Goal: Information Seeking & Learning: Learn about a topic

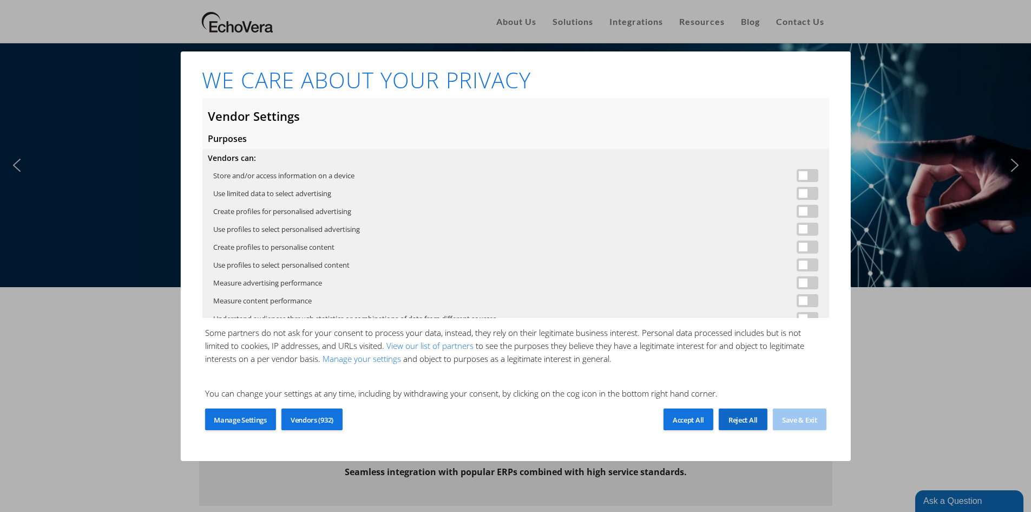
click at [743, 411] on div "Reject All" at bounding box center [743, 419] width 49 height 22
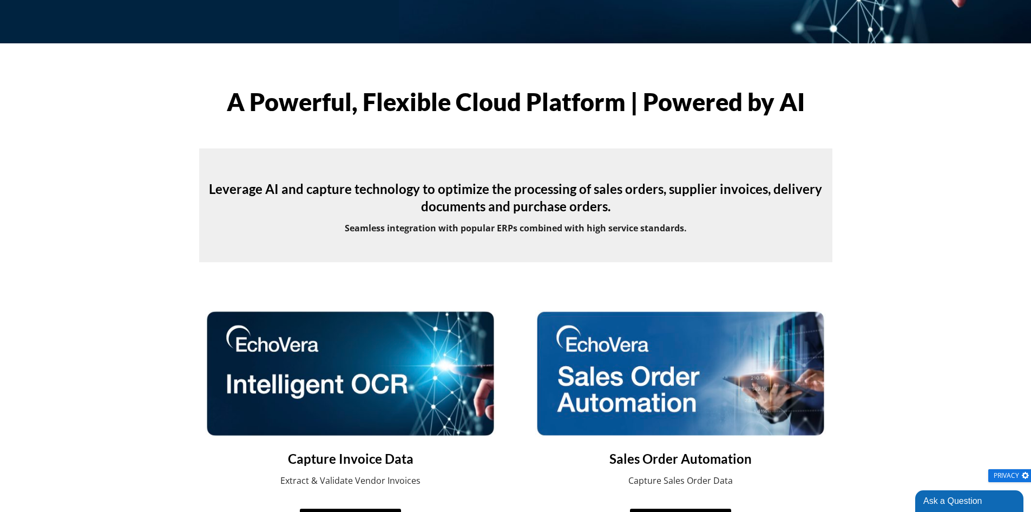
scroll to position [271, 0]
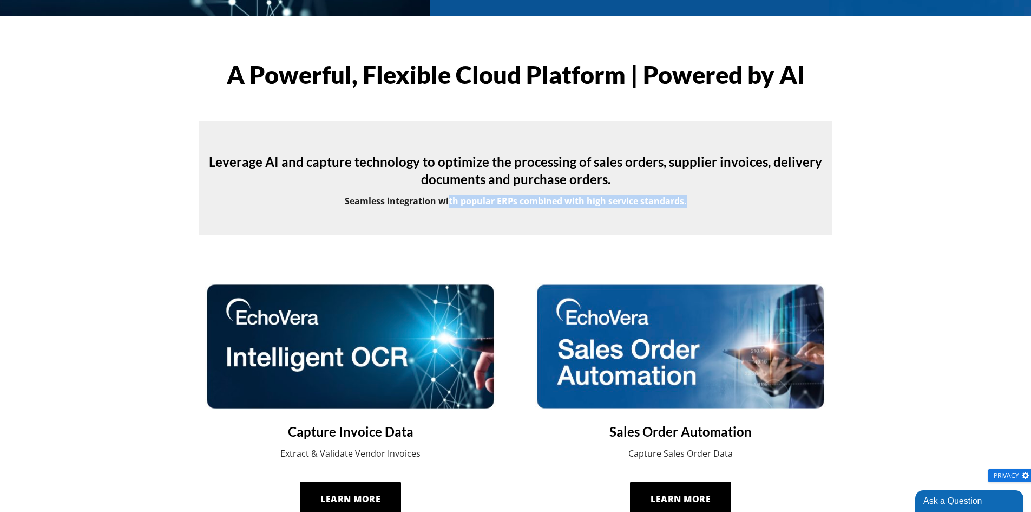
drag, startPoint x: 448, startPoint y: 200, endPoint x: 721, endPoint y: 209, distance: 273.0
click at [721, 209] on div "Leverage AI and capture technology to optimize the processing of sales orders, …" at bounding box center [516, 178] width 661 height 76
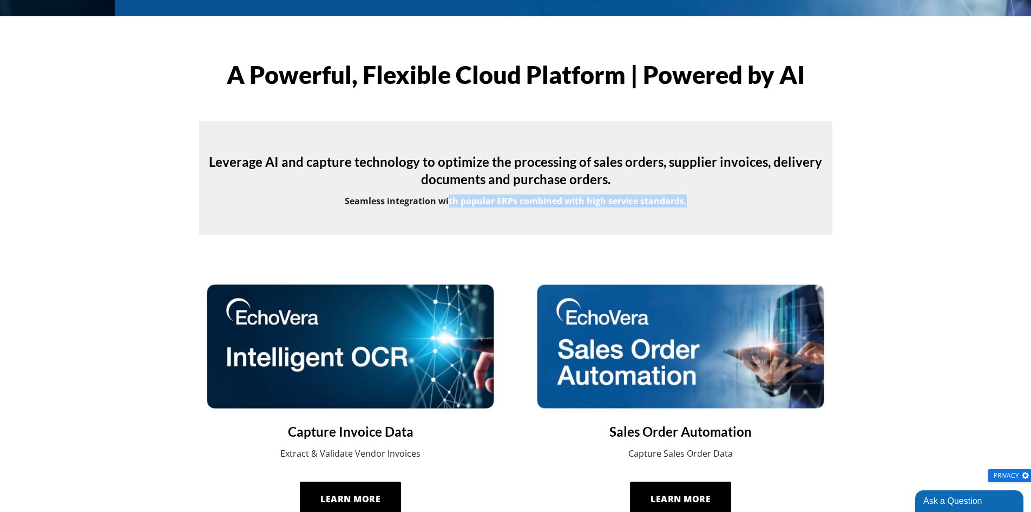
click at [609, 202] on strong "Seamless integration with popular ERPs combined with high service standards." at bounding box center [516, 201] width 342 height 12
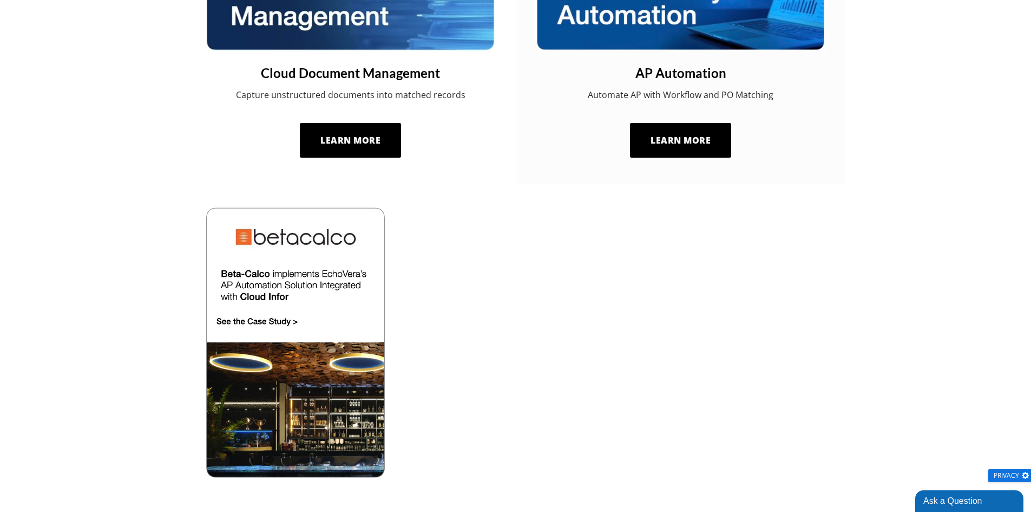
scroll to position [918, 0]
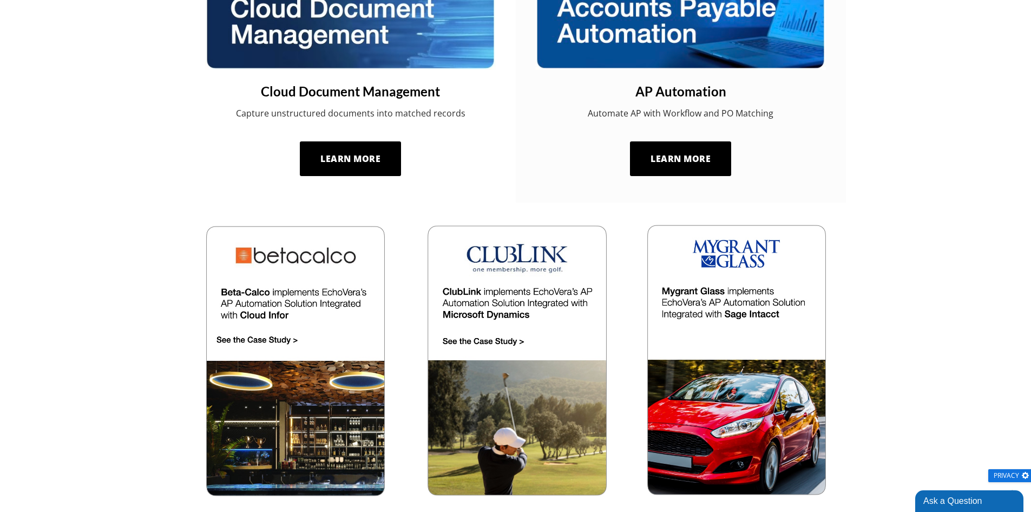
click at [762, 249] on img at bounding box center [735, 360] width 193 height 273
click at [537, 295] on img at bounding box center [515, 360] width 193 height 273
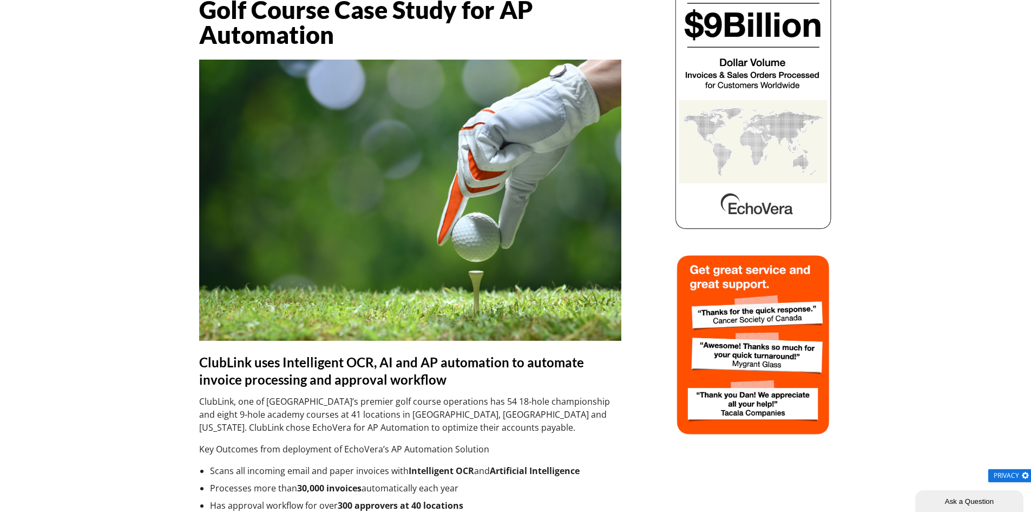
scroll to position [162, 0]
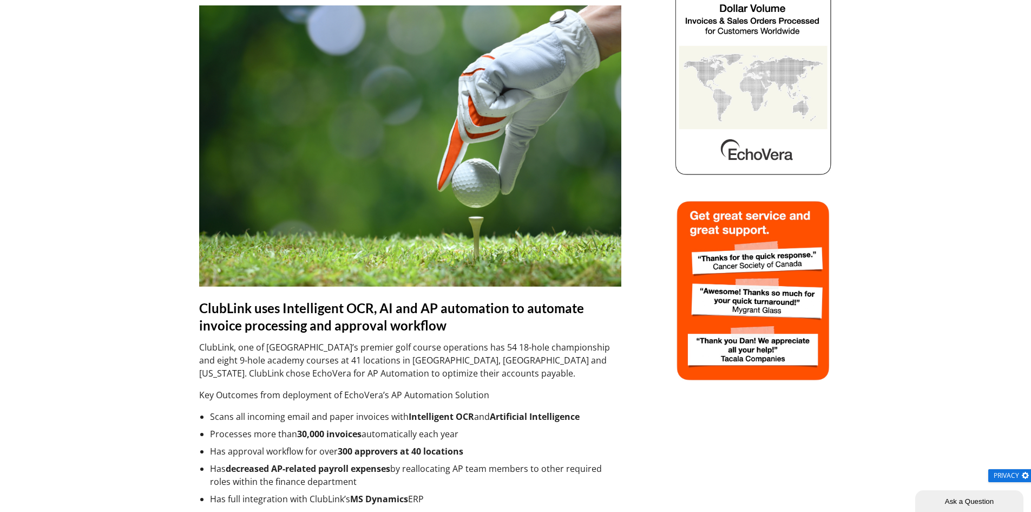
click at [238, 416] on li "Scans all incoming email and paper invoices with Intelligent OCR and Artificial…" at bounding box center [415, 416] width 411 height 13
click at [247, 430] on li "Processes more than 30,000 invoices automatically each year" at bounding box center [415, 433] width 411 height 13
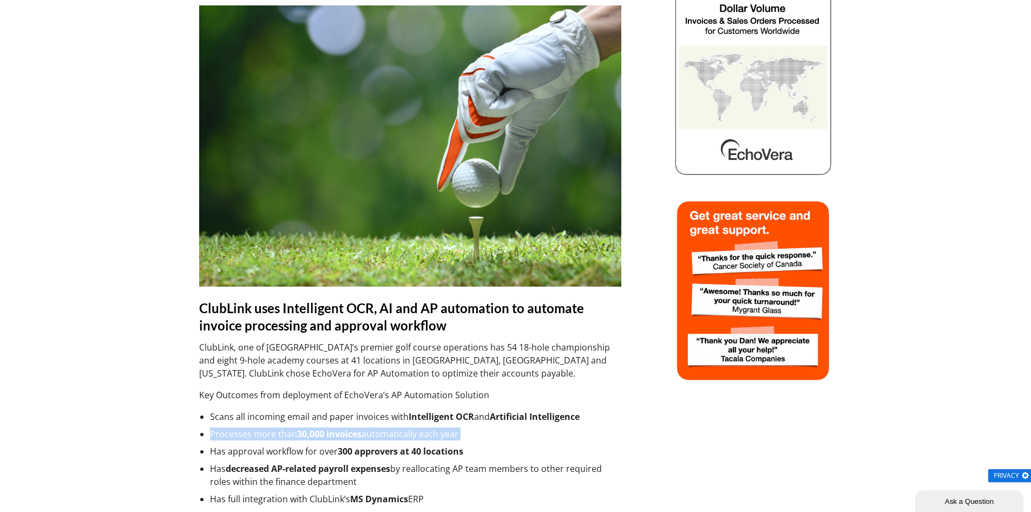
click at [247, 430] on li "Processes more than 30,000 invoices automatically each year" at bounding box center [415, 433] width 411 height 13
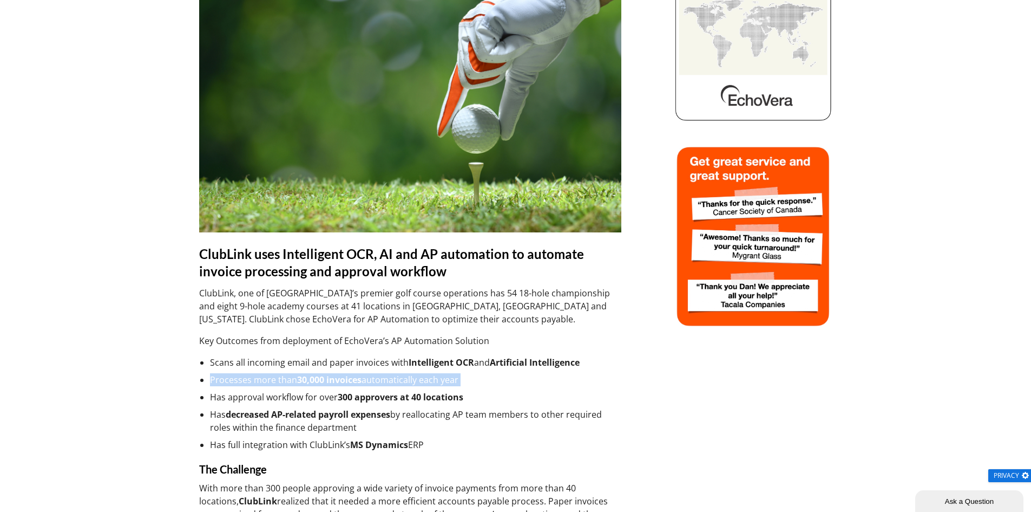
scroll to position [271, 0]
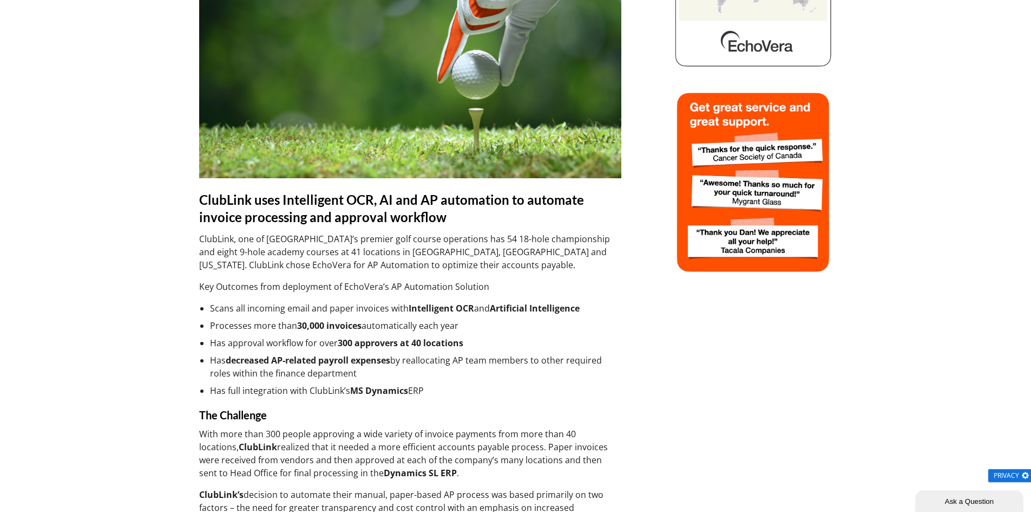
click at [226, 365] on li "Has decreased AP-related payroll expenses by reallocating AP team members to ot…" at bounding box center [415, 367] width 411 height 26
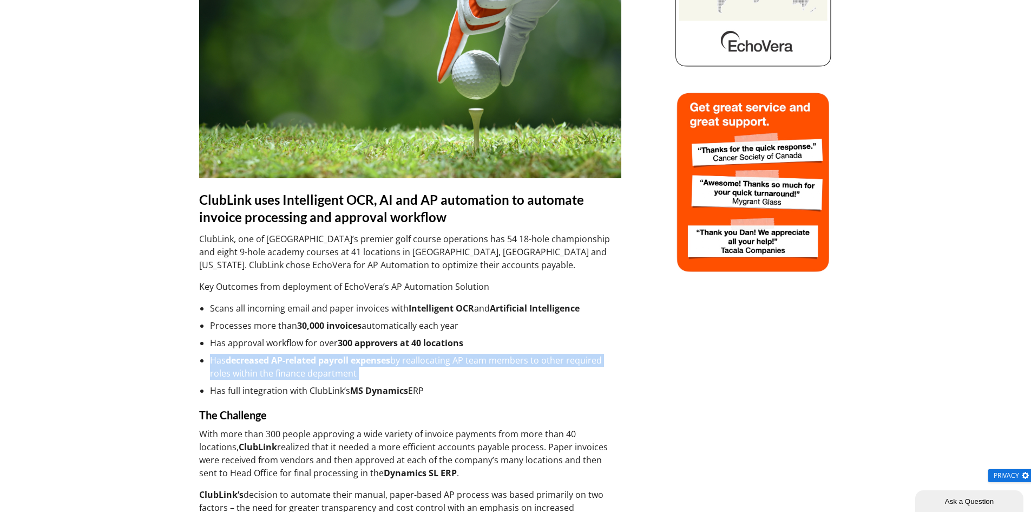
click at [226, 365] on li "Has decreased AP-related payroll expenses by reallocating AP team members to ot…" at bounding box center [415, 367] width 411 height 26
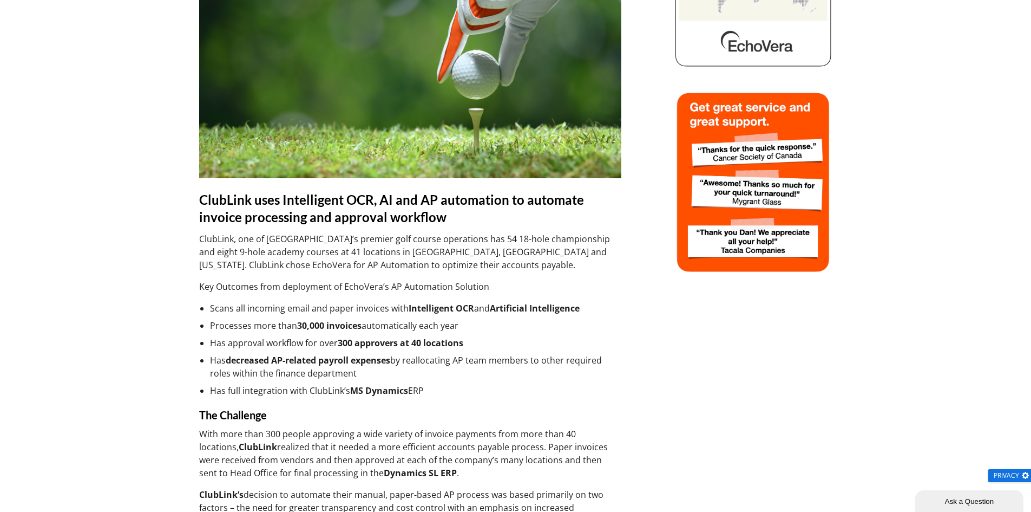
click at [257, 389] on li "Has full integration with ClubLink’s MS Dynamics ERP" at bounding box center [415, 390] width 411 height 13
click at [291, 389] on li "Has full integration with ClubLink’s MS Dynamics ERP" at bounding box center [415, 390] width 411 height 13
click at [298, 389] on li "Has full integration with ClubLink’s MS Dynamics ERP" at bounding box center [415, 390] width 411 height 13
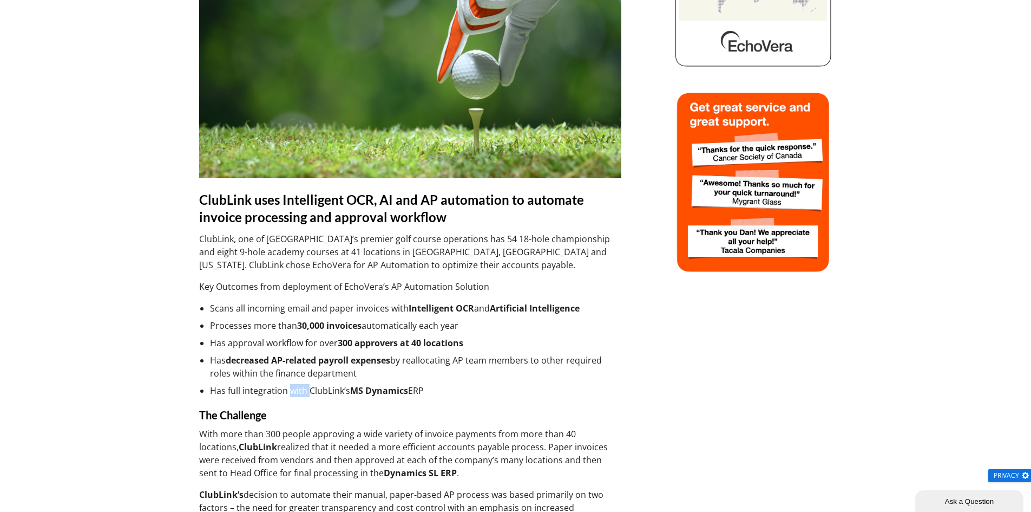
click at [298, 389] on li "Has full integration with ClubLink’s MS Dynamics ERP" at bounding box center [415, 390] width 411 height 13
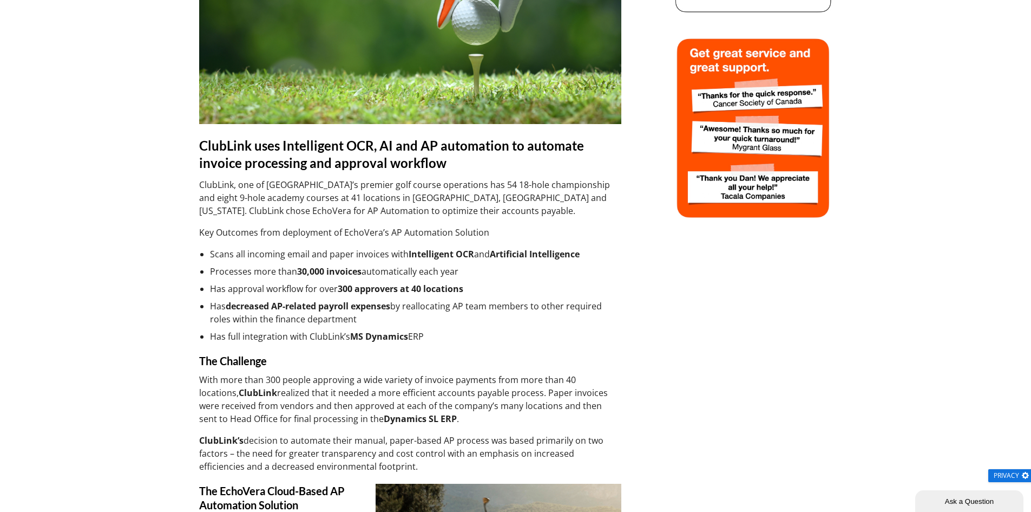
click at [325, 386] on p "With more than 300 people approving a wide variety of invoice payments from mor…" at bounding box center [410, 399] width 422 height 52
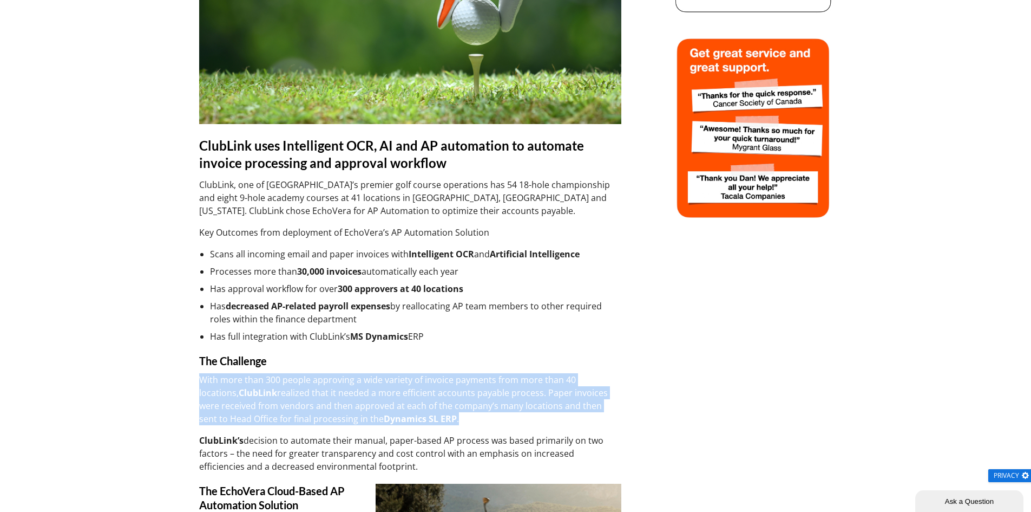
click at [325, 386] on p "With more than 300 people approving a wide variety of invoice payments from mor…" at bounding box center [410, 399] width 422 height 52
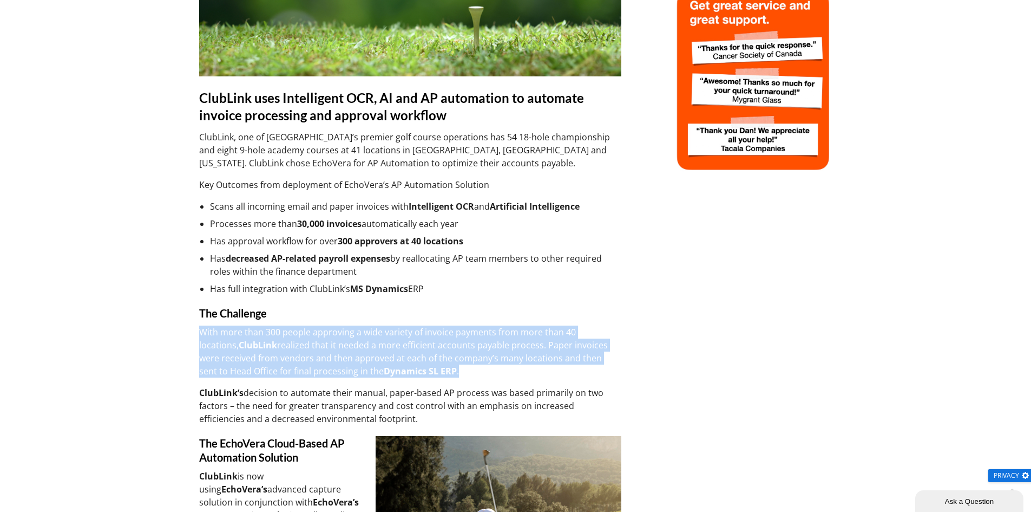
scroll to position [433, 0]
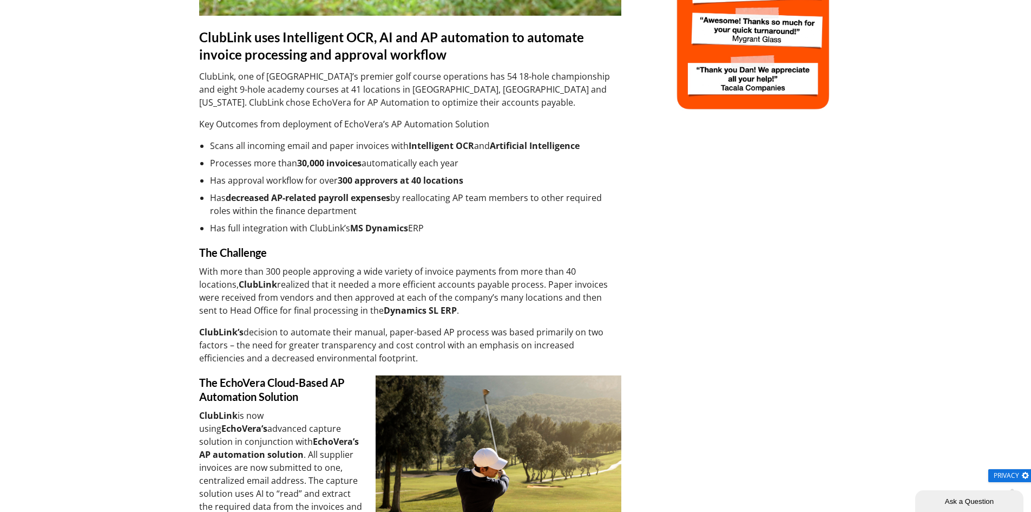
click at [311, 340] on p "ClubLink’s decision to automate their manual, paper-based AP process was based …" at bounding box center [410, 344] width 422 height 39
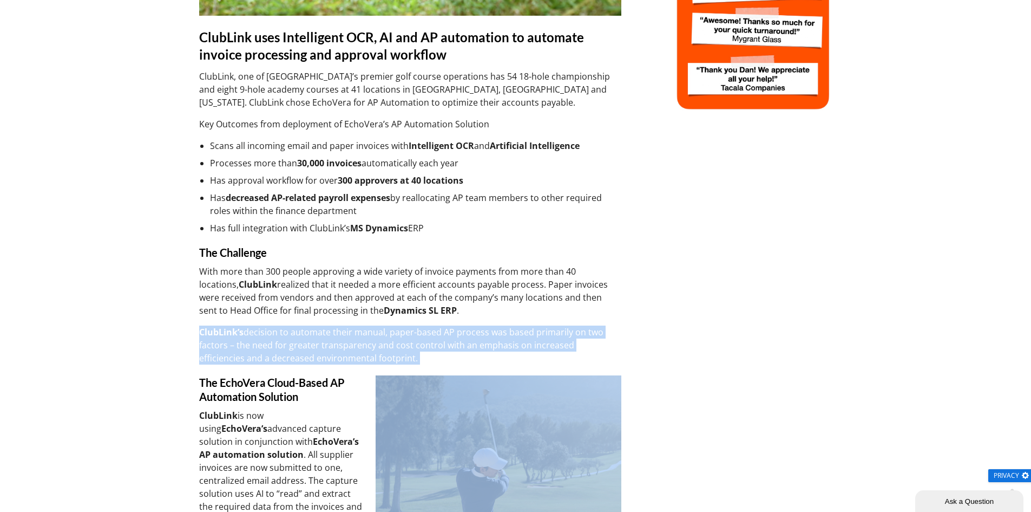
click at [311, 340] on p "ClubLink’s decision to automate their manual, paper-based AP process was based …" at bounding box center [410, 344] width 422 height 39
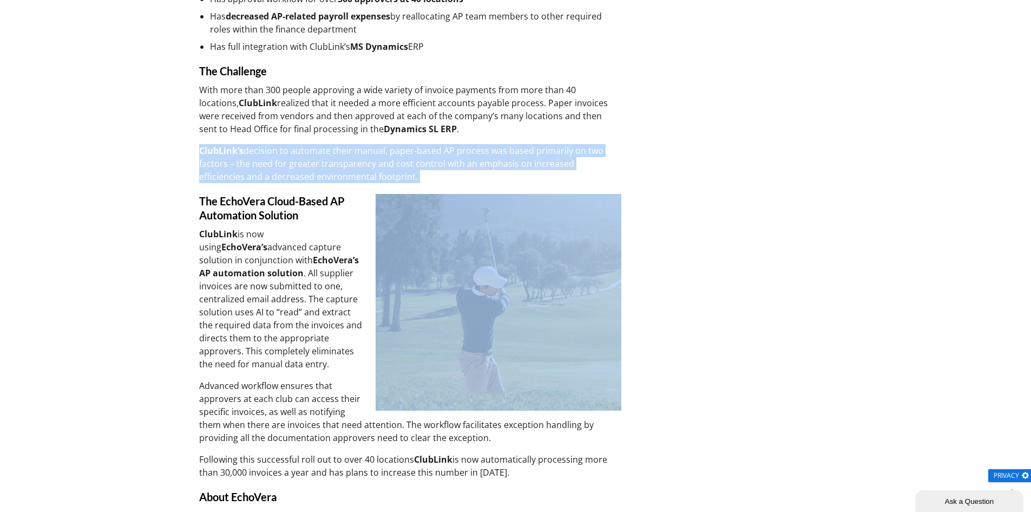
scroll to position [596, 0]
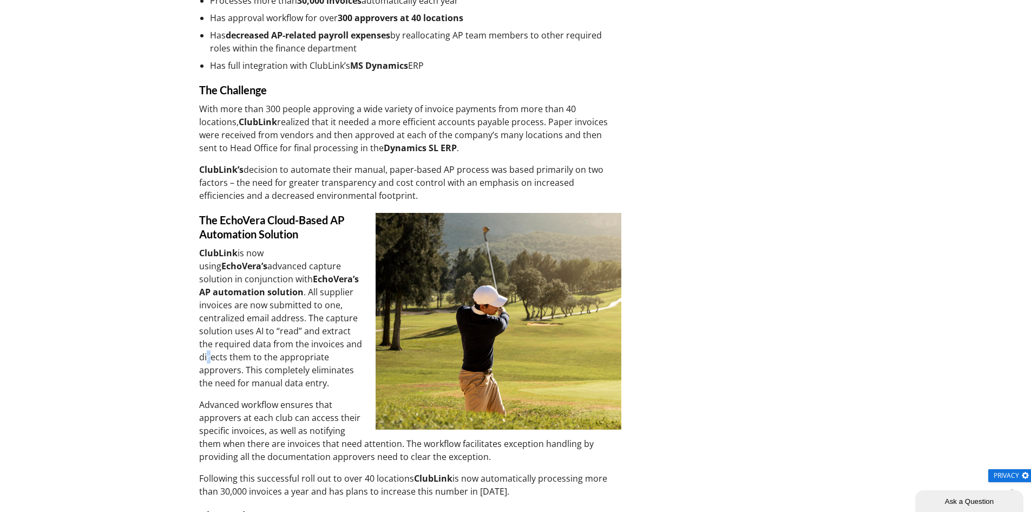
click at [210, 354] on p "ClubLink is now using EchoVera’s advanced capture solution in conjunction with …" at bounding box center [410, 317] width 422 height 143
drag, startPoint x: 203, startPoint y: 355, endPoint x: 341, endPoint y: 389, distance: 141.7
click at [341, 389] on p "ClubLink is now using EchoVera’s advanced capture solution in conjunction with …" at bounding box center [410, 317] width 422 height 143
click at [313, 378] on p "ClubLink is now using EchoVera’s advanced capture solution in conjunction with …" at bounding box center [410, 317] width 422 height 143
click at [263, 367] on p "ClubLink is now using EchoVera’s advanced capture solution in conjunction with …" at bounding box center [410, 317] width 422 height 143
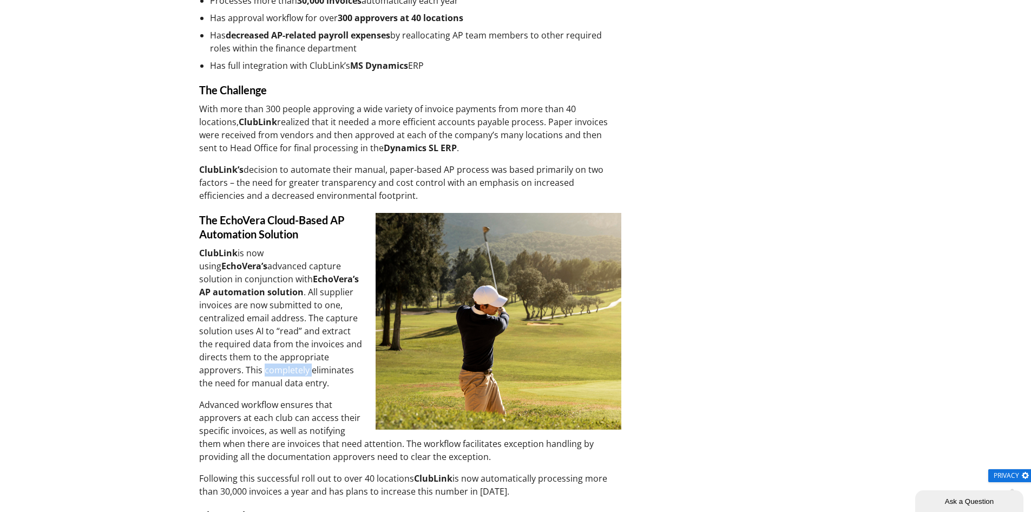
click at [263, 367] on p "ClubLink is now using EchoVera’s advanced capture solution in conjunction with …" at bounding box center [410, 317] width 422 height 143
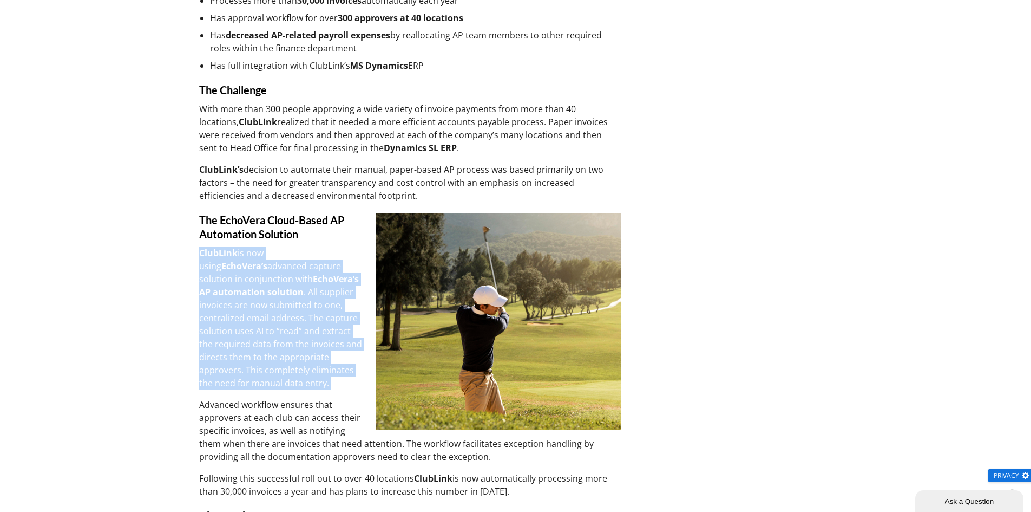
click at [263, 367] on p "ClubLink is now using EchoVera’s advanced capture solution in conjunction with …" at bounding box center [410, 317] width 422 height 143
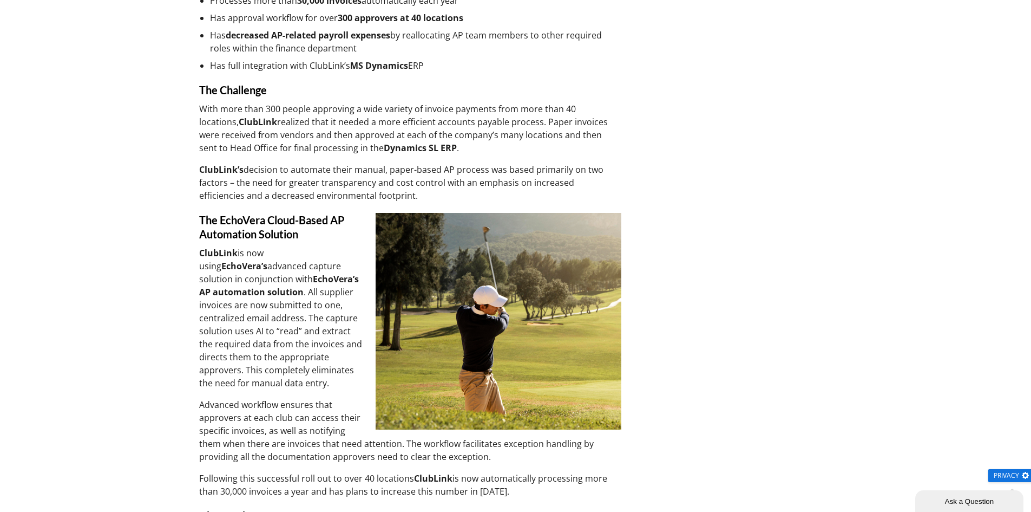
click at [254, 426] on p "Advanced workflow ensures that approvers at each club can access their specific…" at bounding box center [410, 430] width 422 height 65
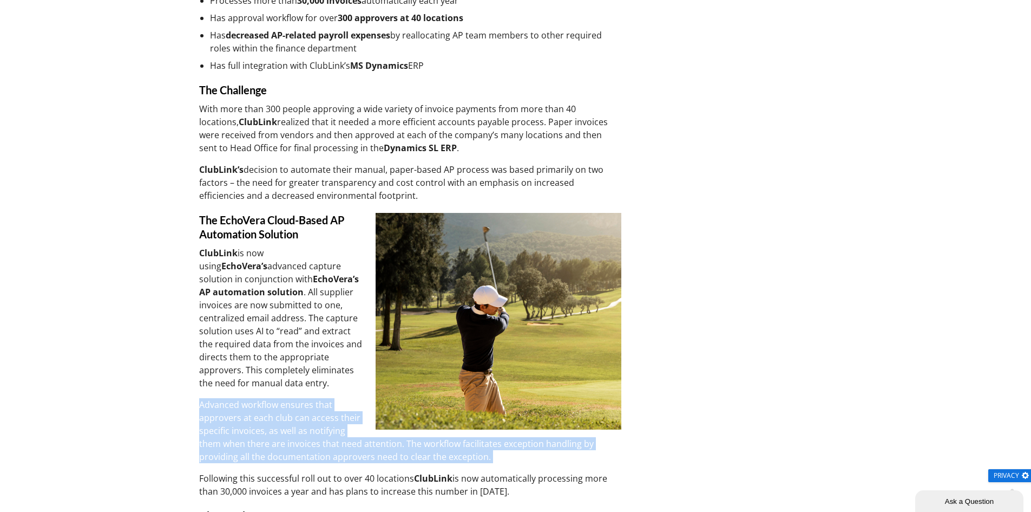
click at [254, 426] on p "Advanced workflow ensures that approvers at each club can access their specific…" at bounding box center [410, 430] width 422 height 65
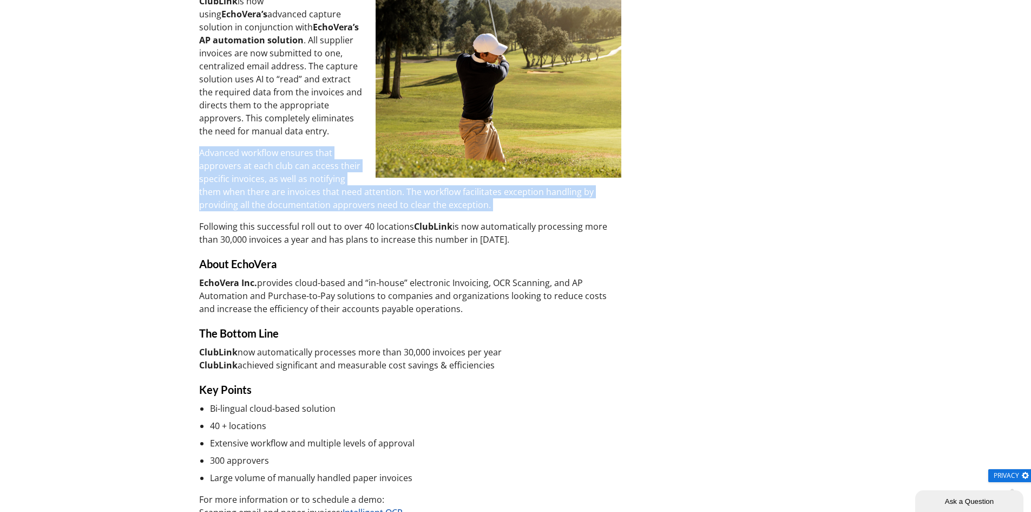
scroll to position [866, 0]
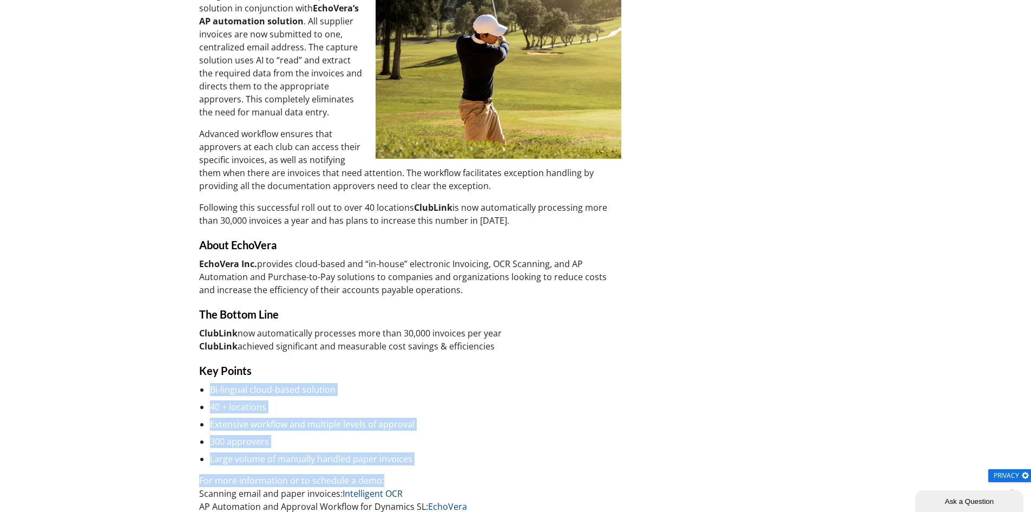
drag, startPoint x: 456, startPoint y: 474, endPoint x: 281, endPoint y: 367, distance: 205.6
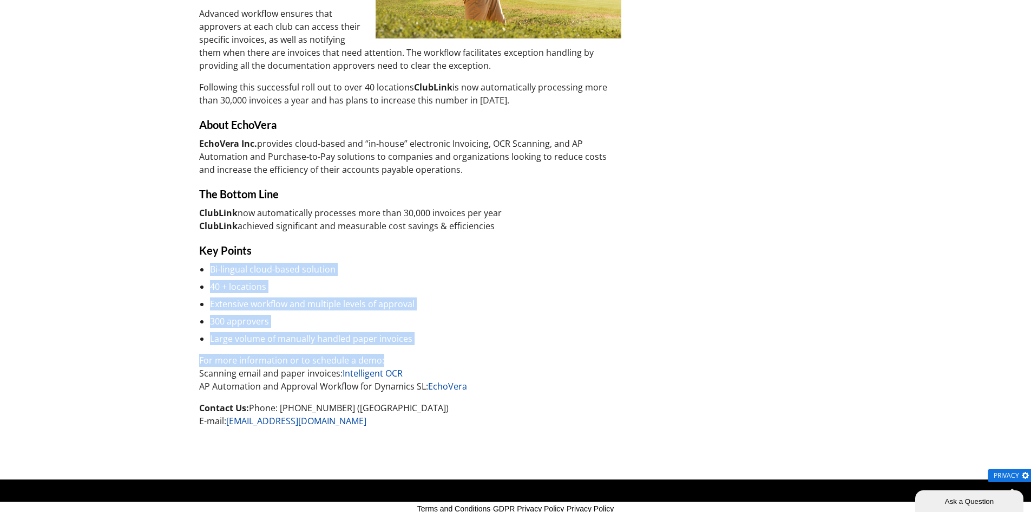
scroll to position [1011, 0]
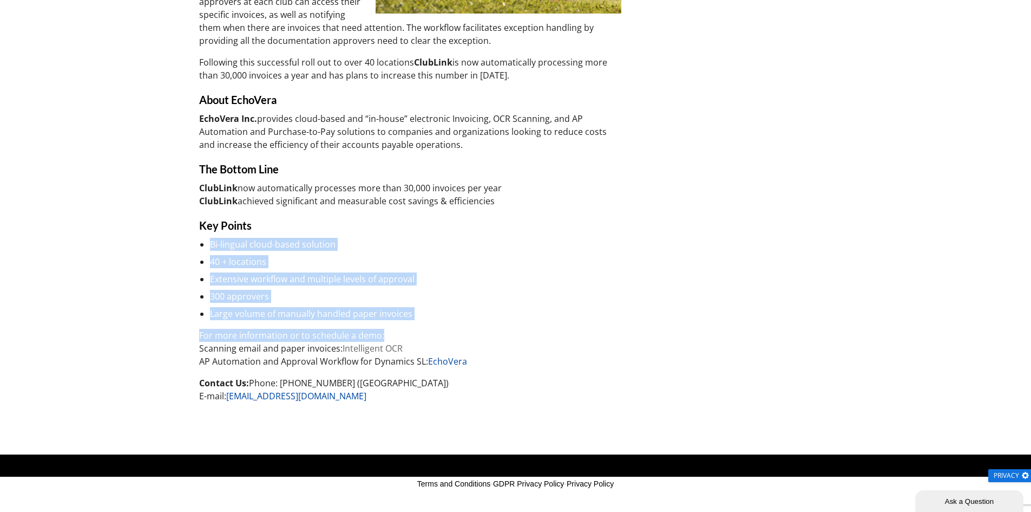
click at [381, 345] on link "Intelligent OCR" at bounding box center [373, 348] width 60 height 12
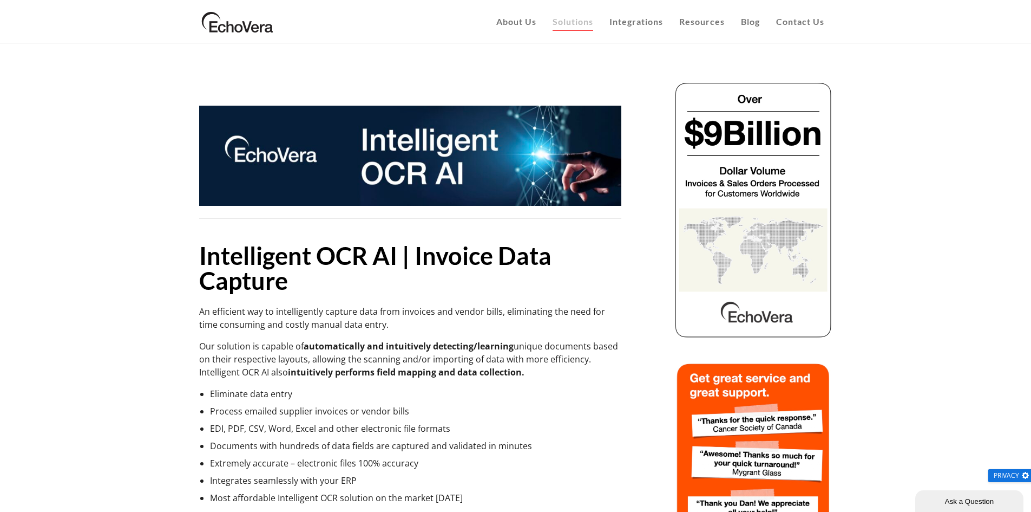
click at [266, 446] on li "Documents with hundreds of data fields are captured and validated in minutes" at bounding box center [415, 445] width 411 height 13
click at [228, 446] on li "Documents with hundreds of data fields are captured and validated in minutes" at bounding box center [415, 445] width 411 height 13
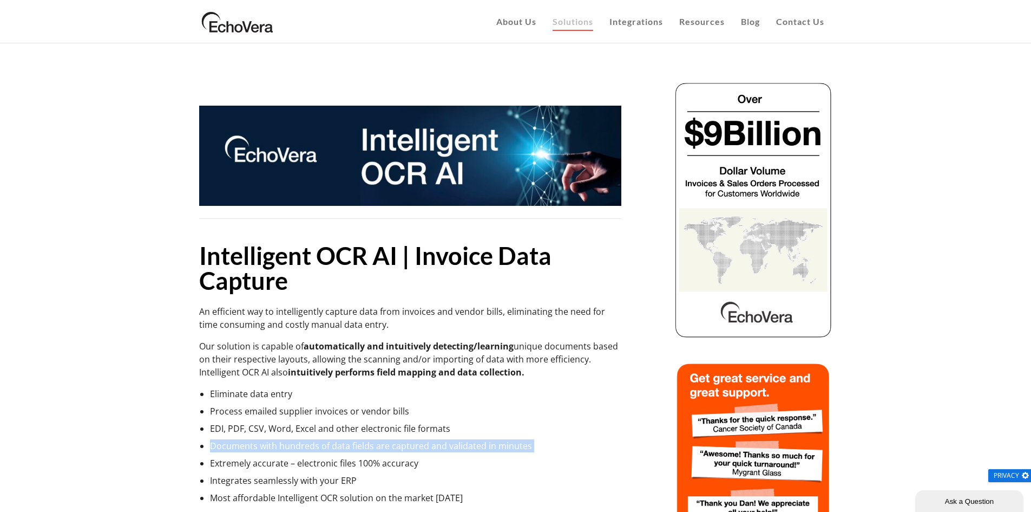
click at [228, 446] on li "Documents with hundreds of data fields are captured and validated in minutes" at bounding box center [415, 445] width 411 height 13
click at [240, 462] on li "Extremely accurate – electronic files 100% accuracy" at bounding box center [415, 462] width 411 height 13
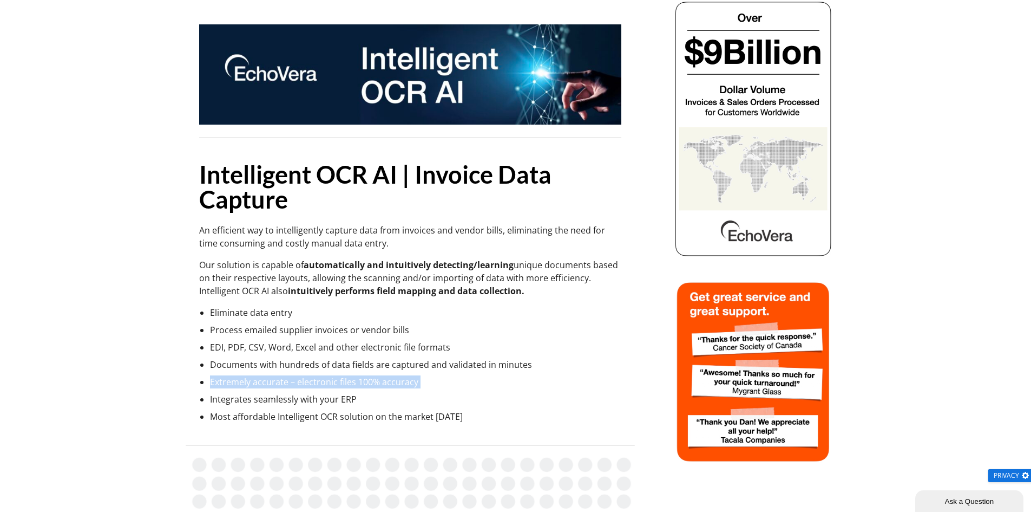
scroll to position [108, 0]
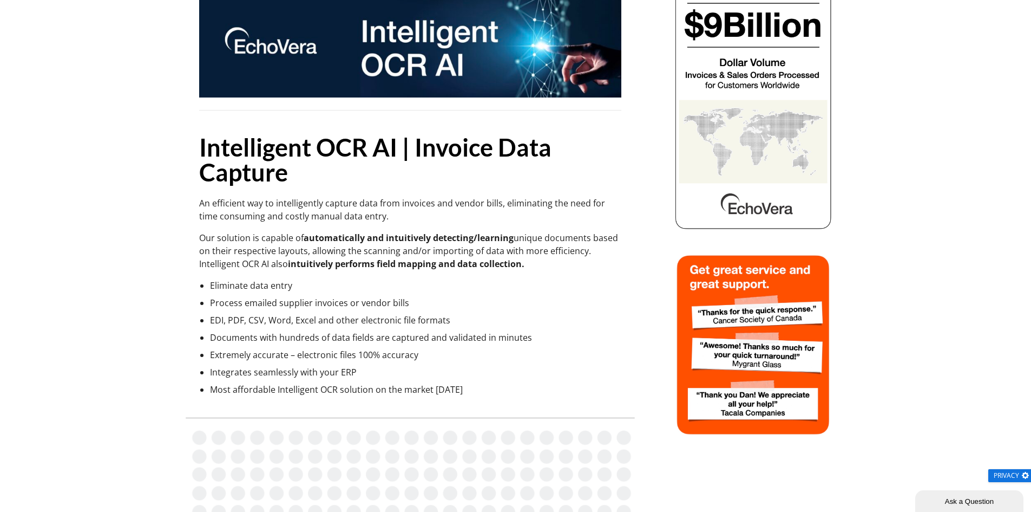
click at [322, 385] on li "Most affordable Intelligent OCR solution on the market today" at bounding box center [415, 389] width 411 height 13
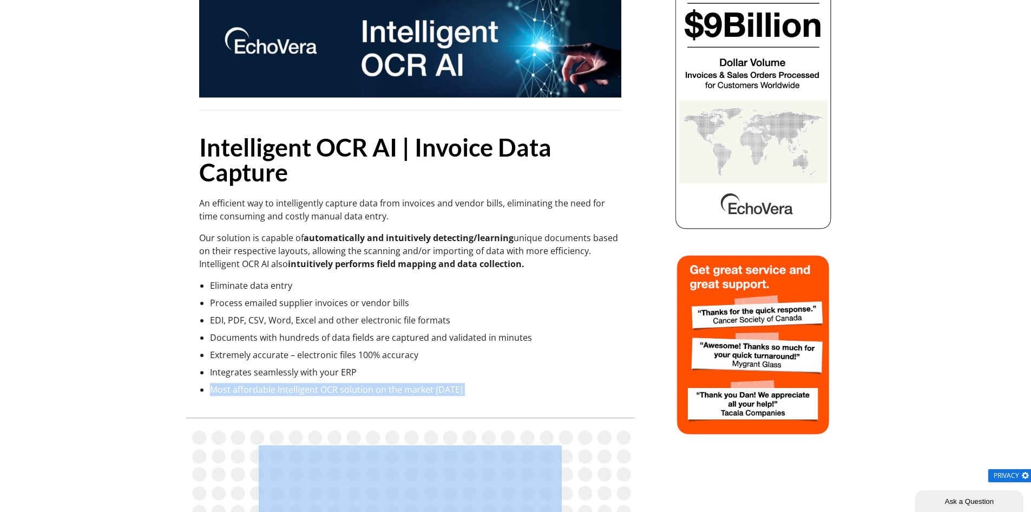
click at [322, 385] on li "Most affordable Intelligent OCR solution on the market today" at bounding box center [415, 389] width 411 height 13
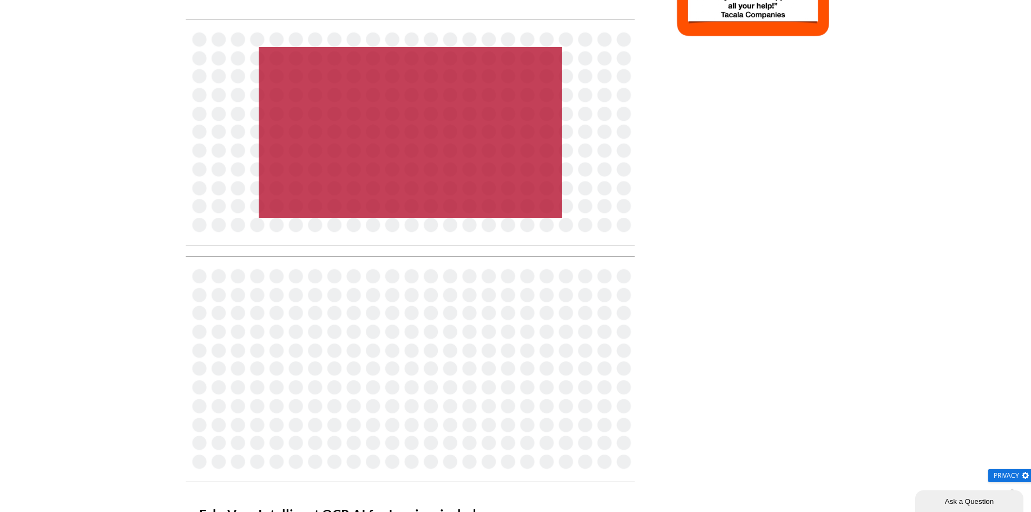
scroll to position [127, 0]
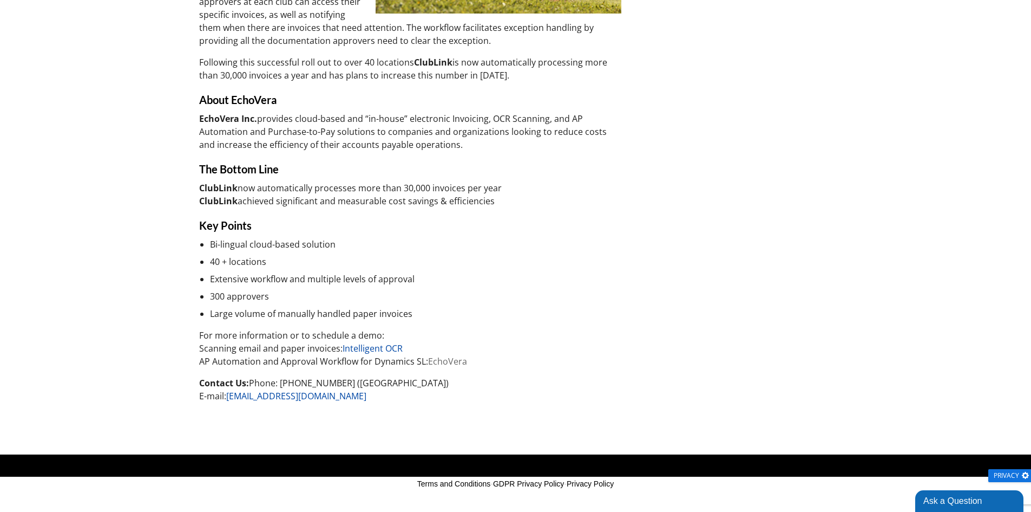
click at [441, 360] on link "EchoVera" at bounding box center [447, 361] width 39 height 12
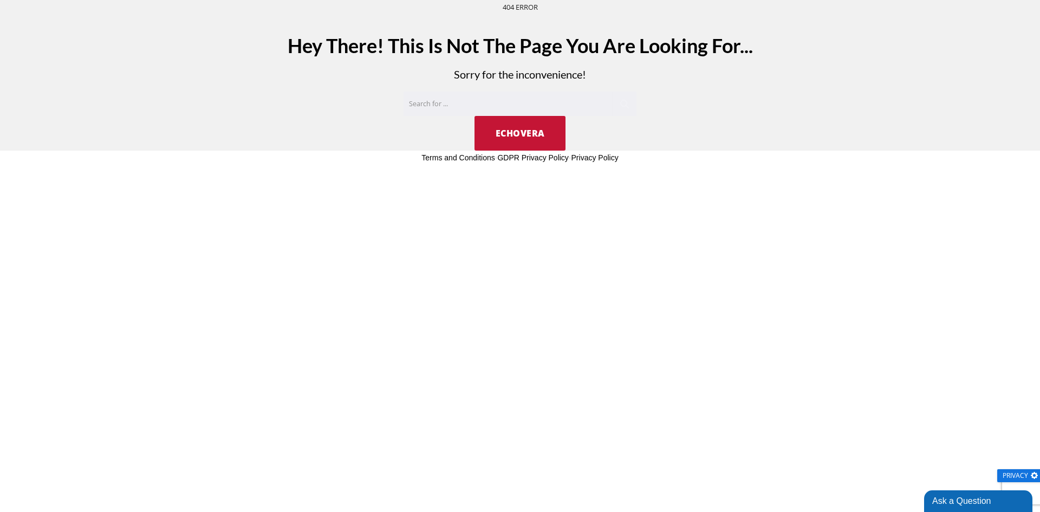
click at [530, 134] on span "EchoVera" at bounding box center [519, 133] width 49 height 12
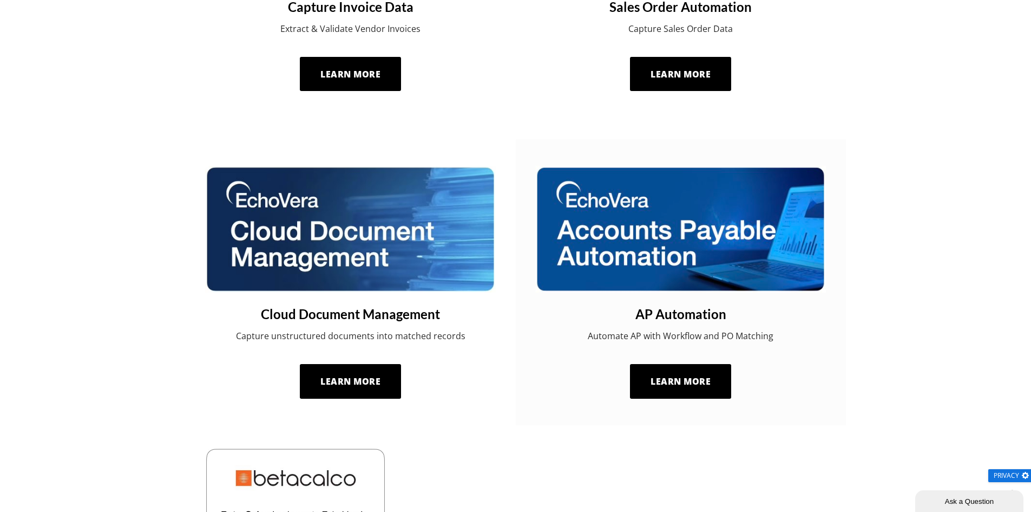
scroll to position [704, 0]
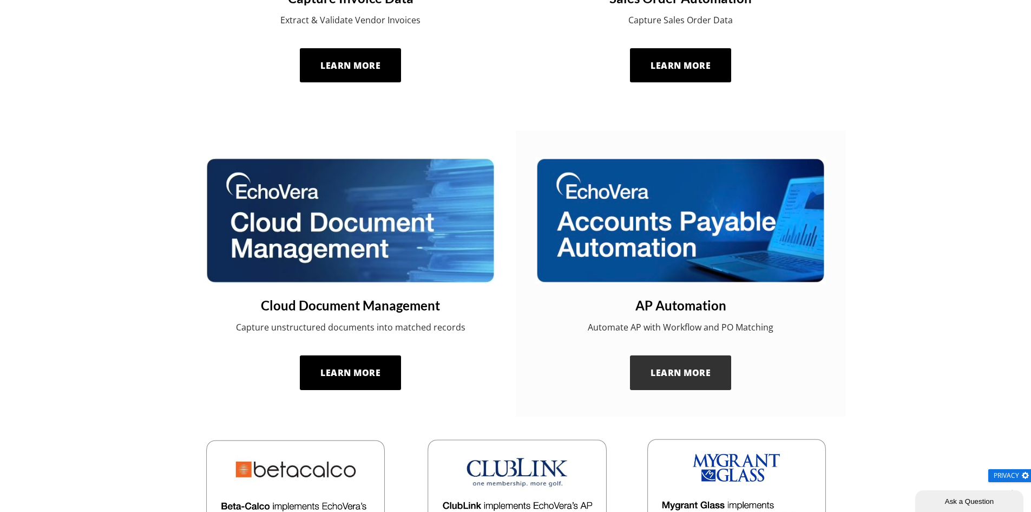
click at [665, 373] on span "Learn More" at bounding box center [681, 373] width 60 height 12
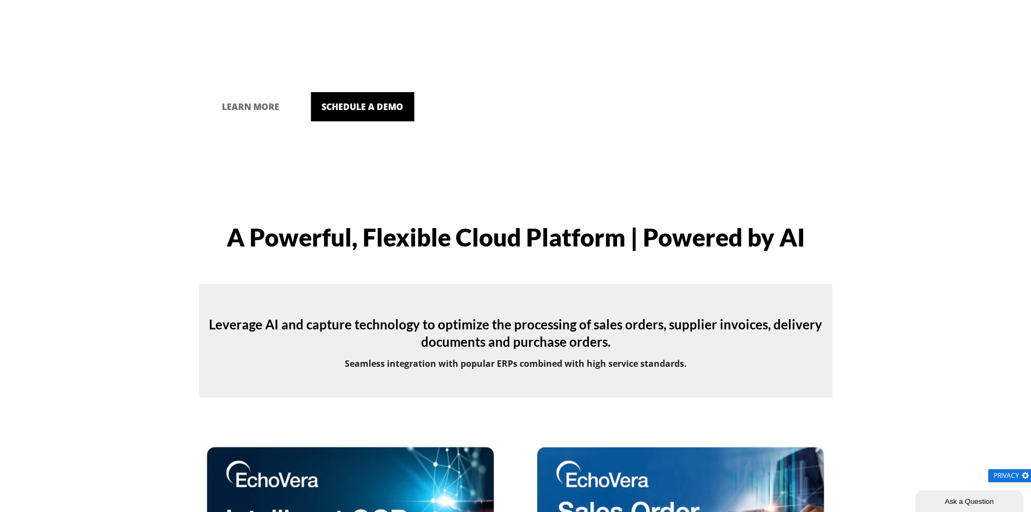
scroll to position [0, 0]
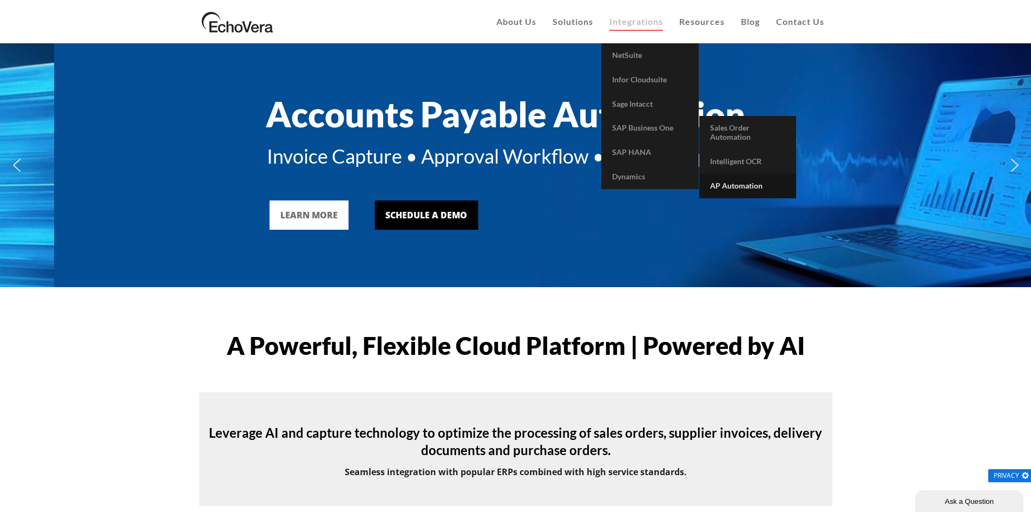
click at [750, 188] on span "AP Automation" at bounding box center [736, 185] width 53 height 9
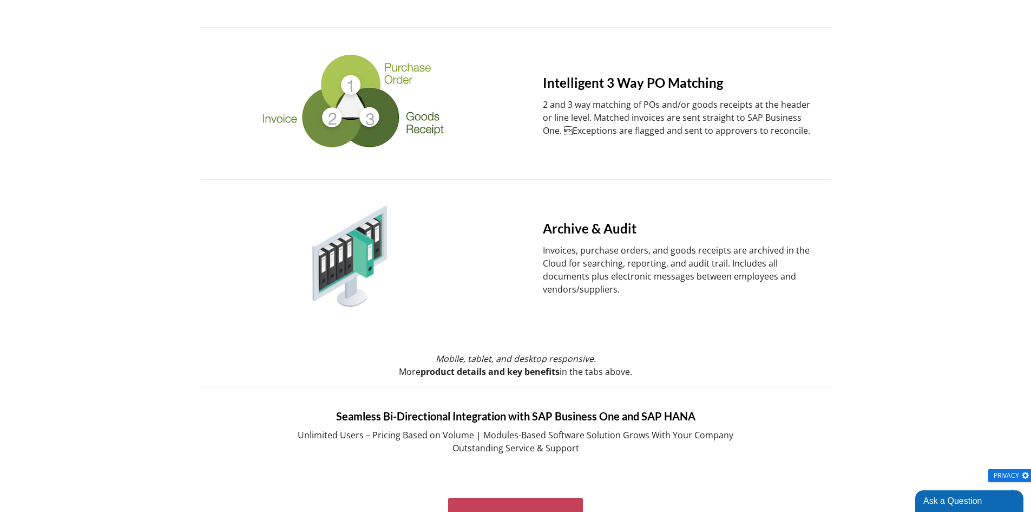
scroll to position [812, 0]
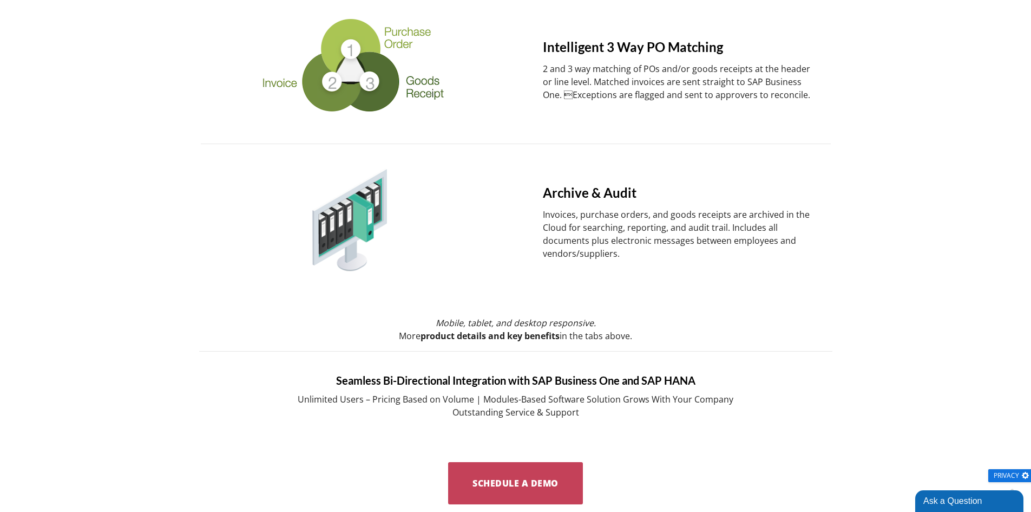
click at [553, 210] on p "Invoices, purchase orders, and goods receipts are archived in the Cloud for sea…" at bounding box center [681, 234] width 276 height 52
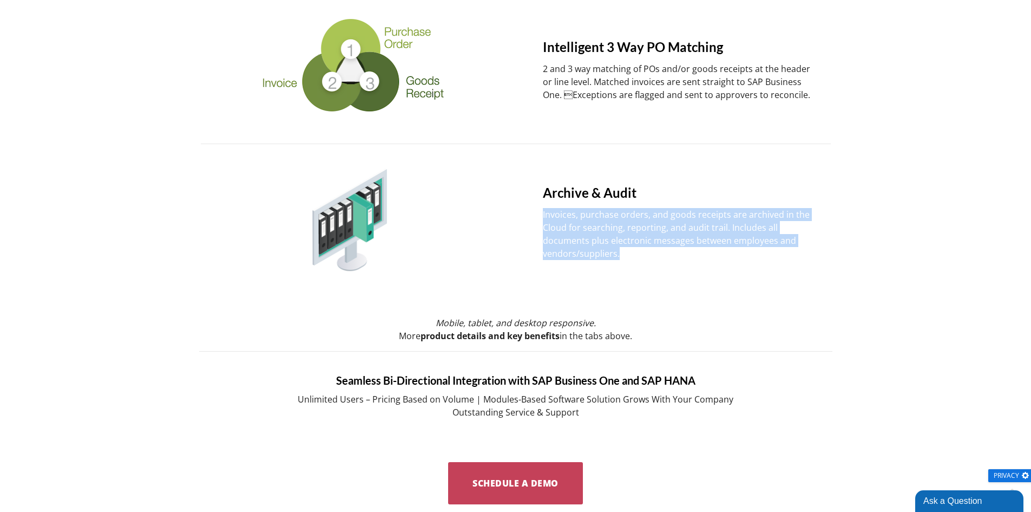
click at [553, 210] on p "Invoices, purchase orders, and goods receipts are archived in the Cloud for sea…" at bounding box center [681, 234] width 276 height 52
click at [584, 220] on p "Invoices, purchase orders, and goods receipts are archived in the Cloud for sea…" at bounding box center [681, 234] width 276 height 52
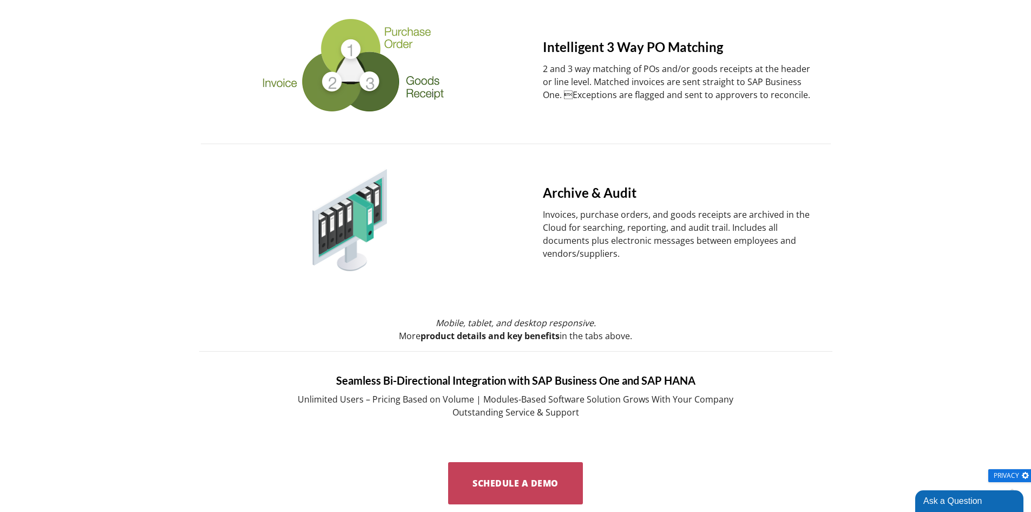
click at [584, 220] on p "Invoices, purchase orders, and goods receipts are archived in the Cloud for sea…" at bounding box center [681, 234] width 276 height 52
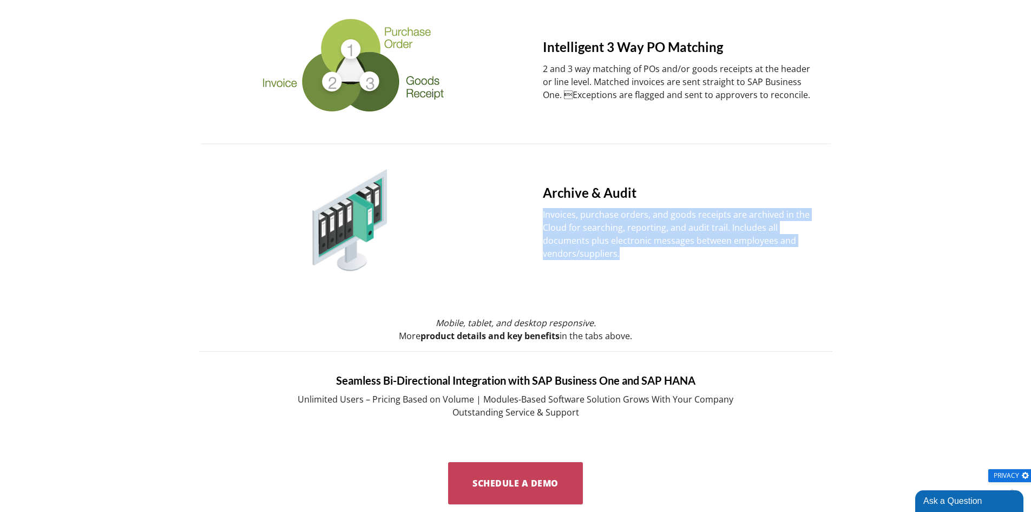
click at [584, 220] on p "Invoices, purchase orders, and goods receipts are archived in the Cloud for sea…" at bounding box center [681, 234] width 276 height 52
click at [623, 229] on p "Invoices, purchase orders, and goods receipts are archived in the Cloud for sea…" at bounding box center [681, 234] width 276 height 52
drag, startPoint x: 689, startPoint y: 253, endPoint x: 641, endPoint y: 225, distance: 56.3
click at [641, 225] on p "Invoices, purchase orders, and goods receipts are archived in the Cloud for sea…" at bounding box center [681, 234] width 276 height 52
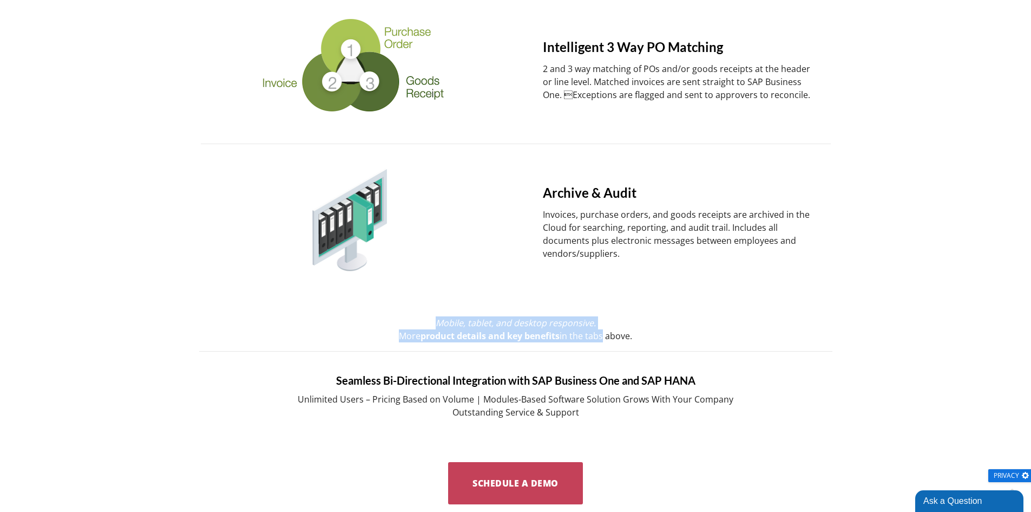
drag, startPoint x: 435, startPoint y: 325, endPoint x: 599, endPoint y: 336, distance: 164.5
click at [599, 336] on p "Mobile, tablet, and desktop responsive. More product details and key benefits i…" at bounding box center [515, 329] width 633 height 26
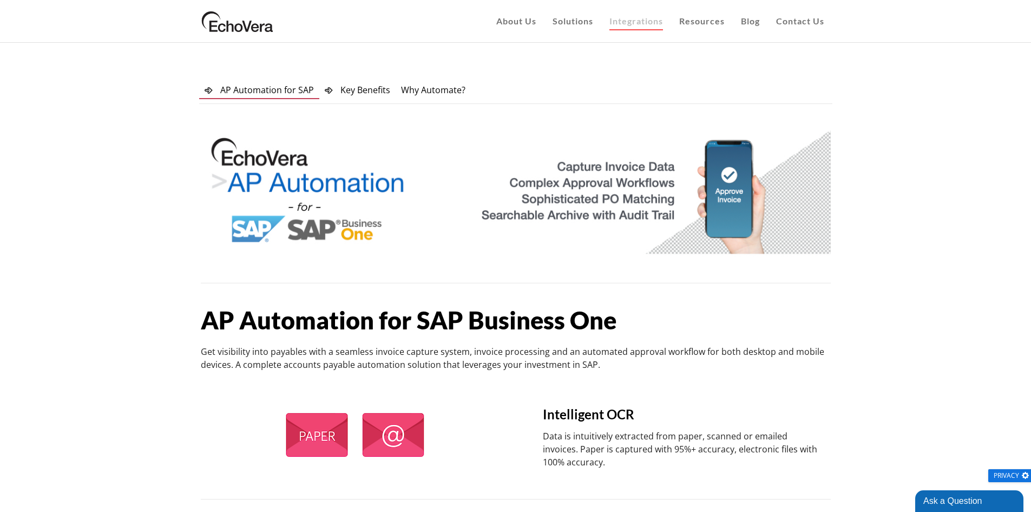
scroll to position [0, 0]
click at [381, 90] on span "Key Benefits" at bounding box center [366, 90] width 50 height 12
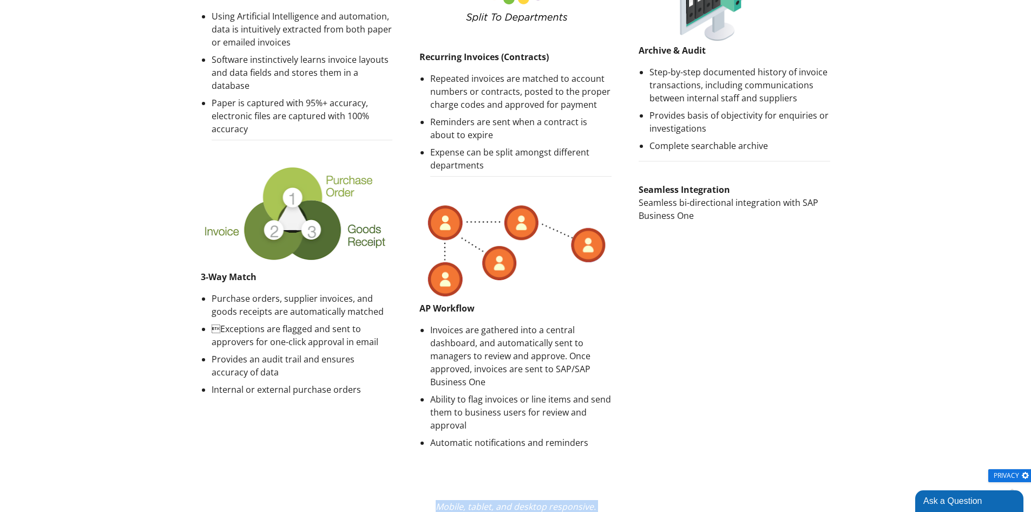
scroll to position [433, 0]
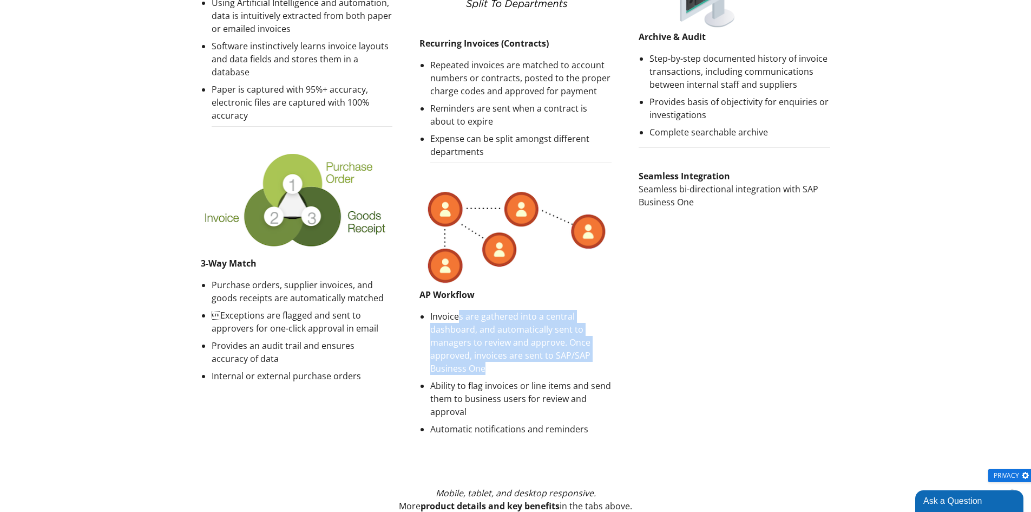
drag, startPoint x: 457, startPoint y: 316, endPoint x: 532, endPoint y: 367, distance: 90.4
click at [532, 367] on li "Invoices are gathered into a central dashboard, and automatically sent to manag…" at bounding box center [520, 342] width 181 height 65
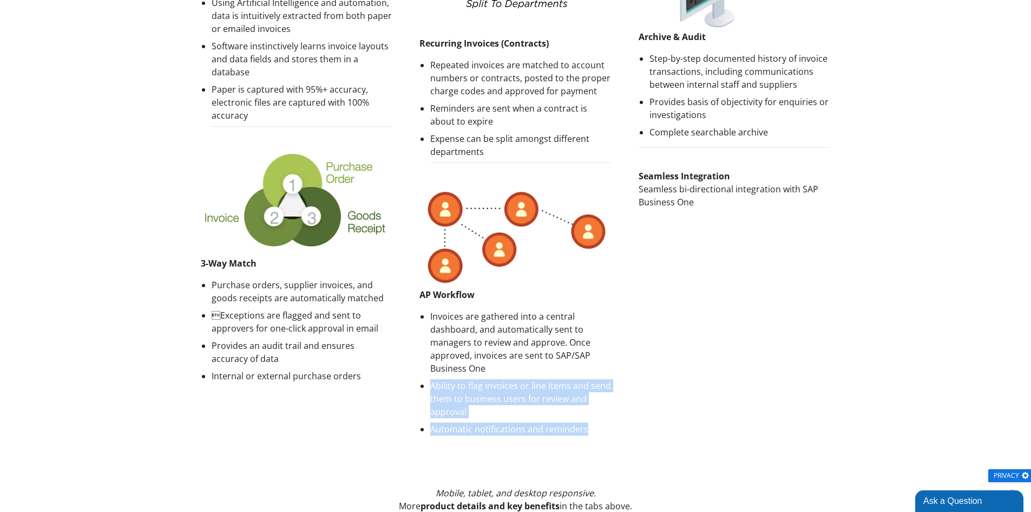
drag, startPoint x: 540, startPoint y: 367, endPoint x: 665, endPoint y: 425, distance: 138.6
click at [665, 425] on div "Intelligent Data Capture Using Artificial Intelligence and automation, data is …" at bounding box center [515, 183] width 657 height 522
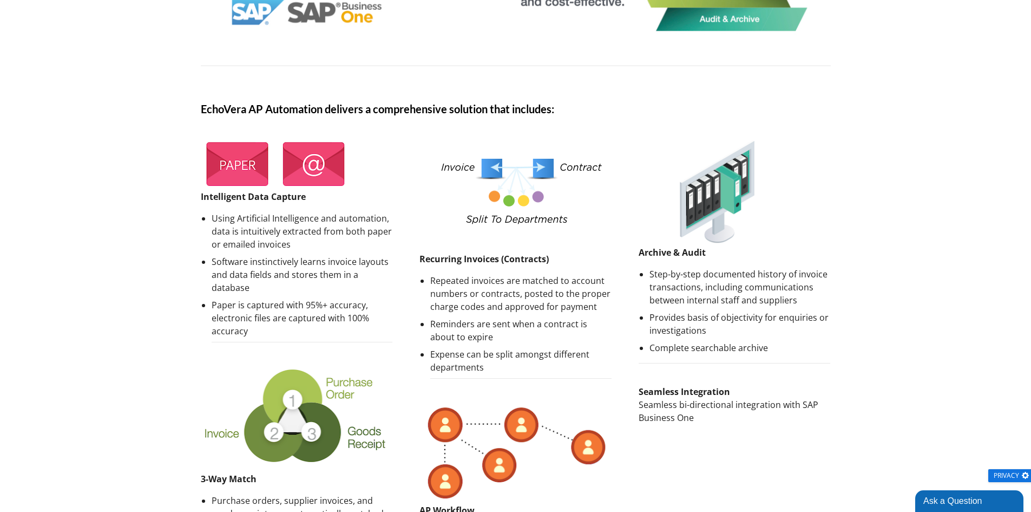
scroll to position [0, 0]
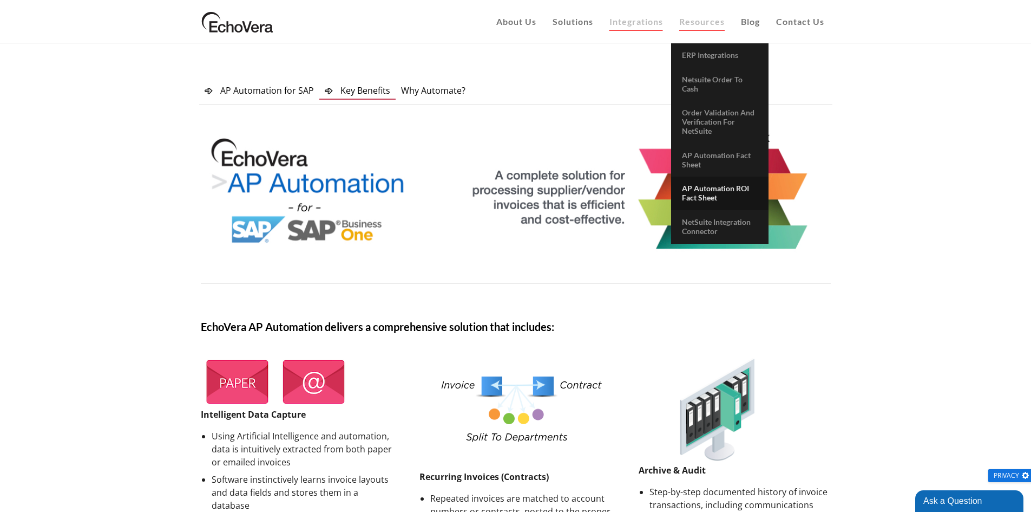
click at [719, 198] on link "AP Automation ROI Fact Sheet" at bounding box center [719, 194] width 97 height 34
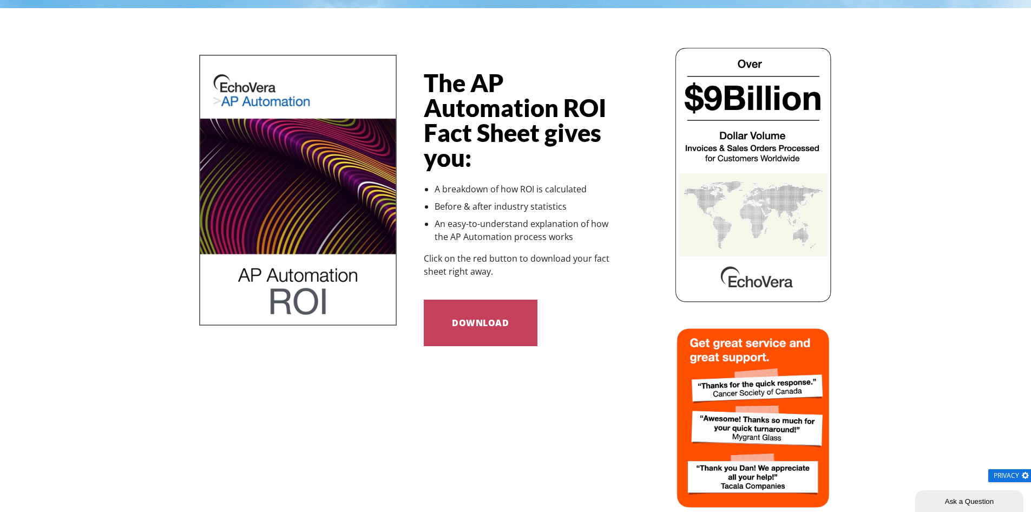
scroll to position [108, 0]
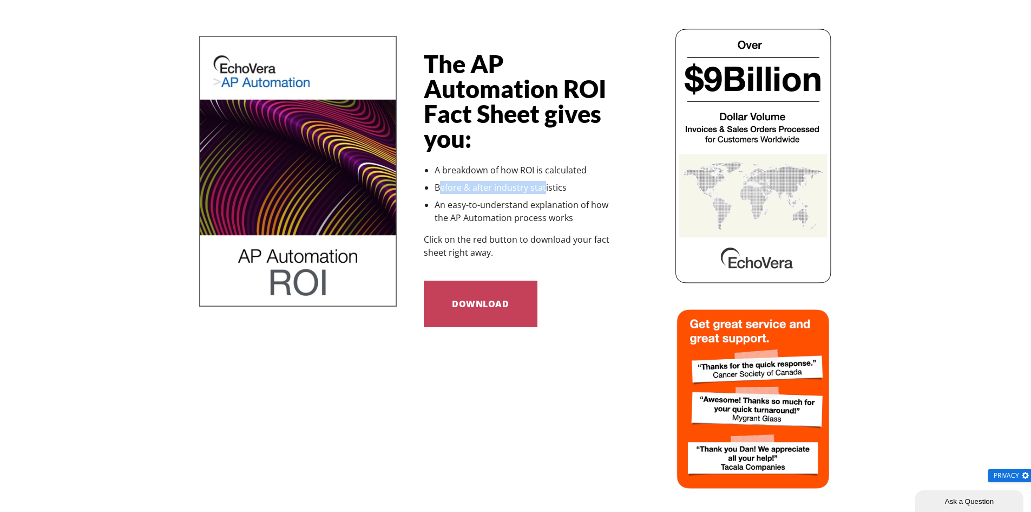
drag, startPoint x: 442, startPoint y: 178, endPoint x: 545, endPoint y: 182, distance: 102.9
click at [545, 182] on ul "A breakdown of how ROI is calculated Before & after industry statistics An easy…" at bounding box center [528, 194] width 187 height 61
click at [518, 203] on li "An easy-to-understand explanation of how the AP Automation process works" at bounding box center [528, 211] width 187 height 26
click at [518, 204] on li "An easy-to-understand explanation of how the AP Automation process works" at bounding box center [528, 211] width 187 height 26
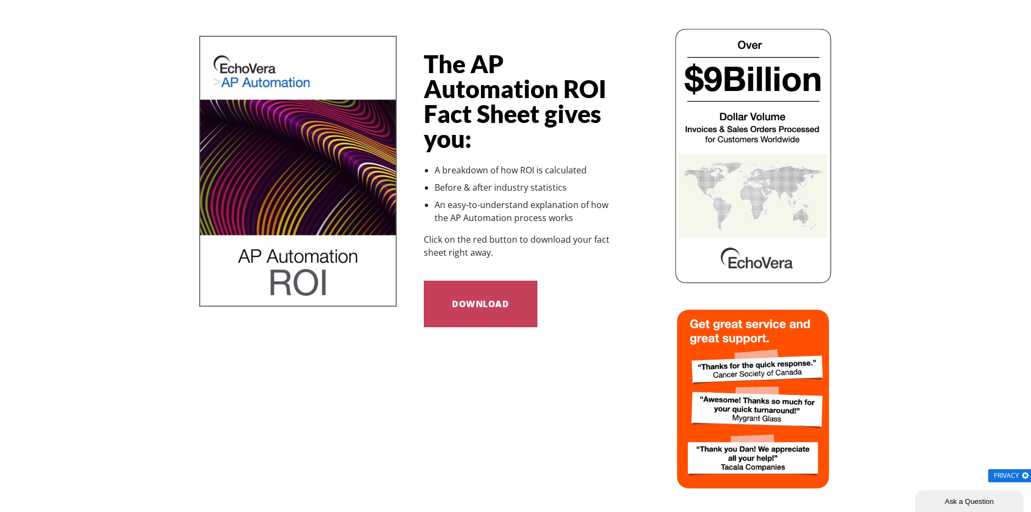
click at [495, 221] on li "An easy-to-understand explanation of how the AP Automation process works" at bounding box center [528, 211] width 187 height 26
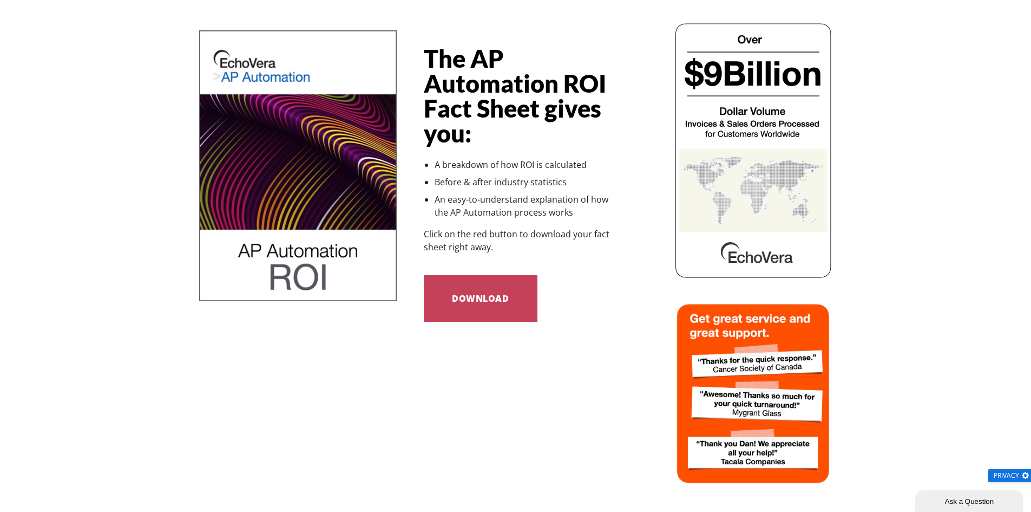
scroll to position [0, 0]
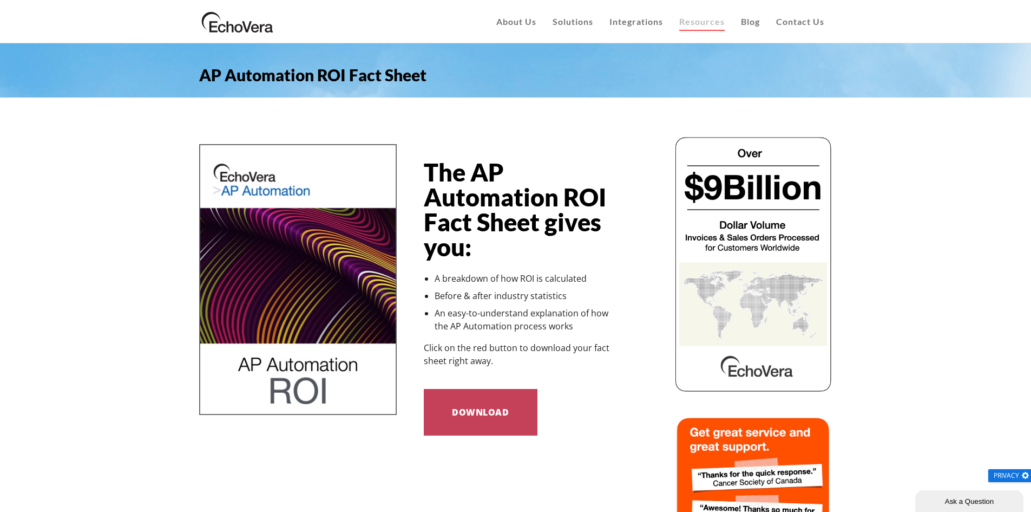
drag, startPoint x: 576, startPoint y: 256, endPoint x: 574, endPoint y: 130, distance: 125.6
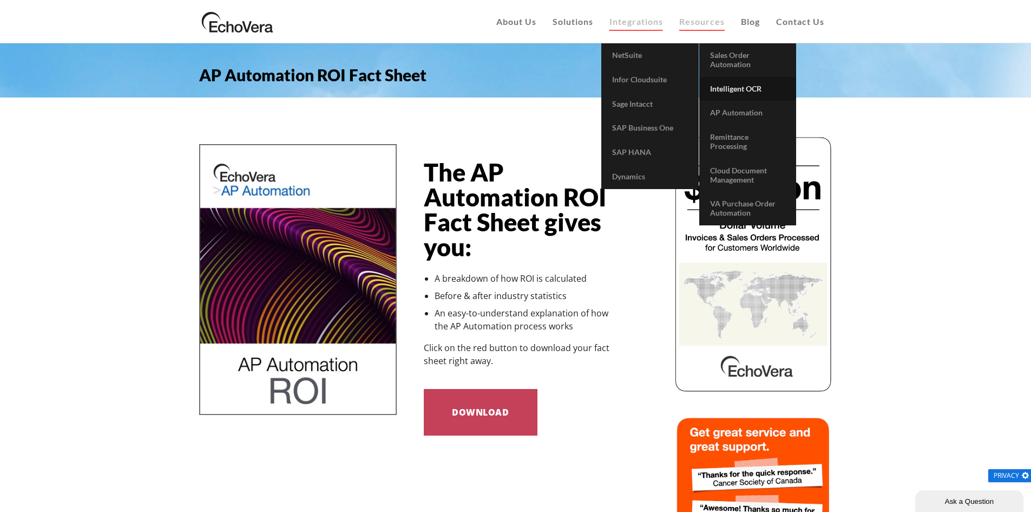
click at [742, 91] on span "Intelligent OCR" at bounding box center [735, 88] width 51 height 9
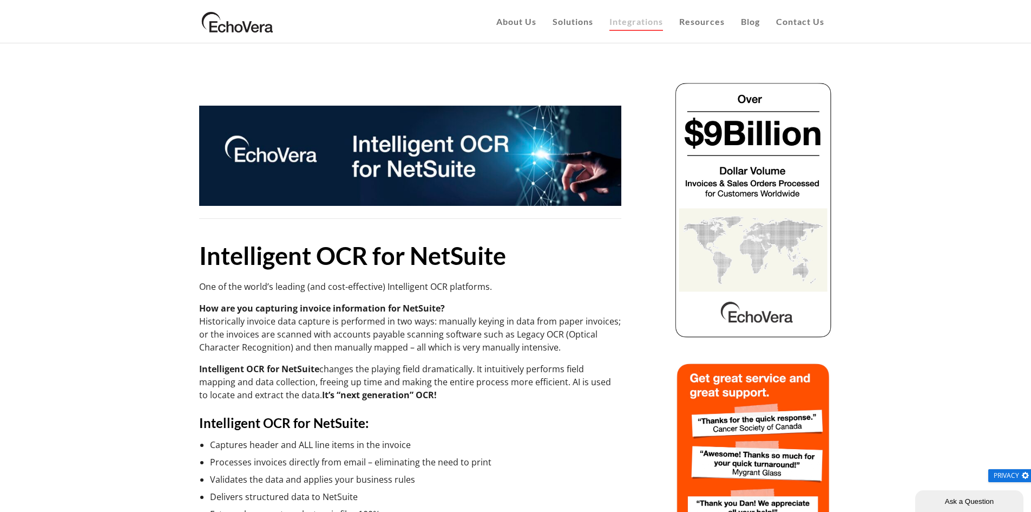
drag, startPoint x: 729, startPoint y: 335, endPoint x: 637, endPoint y: 169, distance: 189.1
